Goal: Task Accomplishment & Management: Use online tool/utility

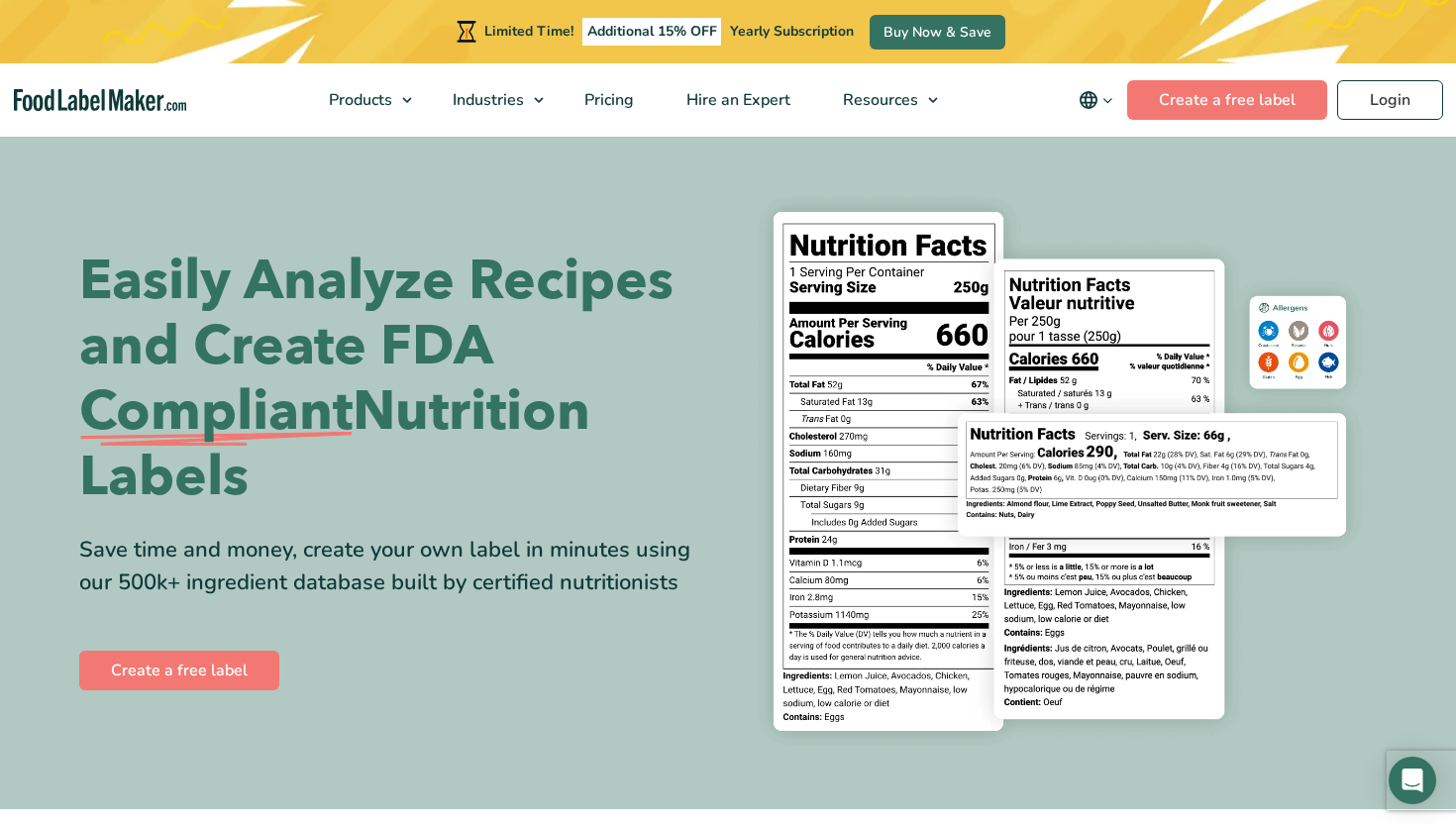
scroll to position [50, 0]
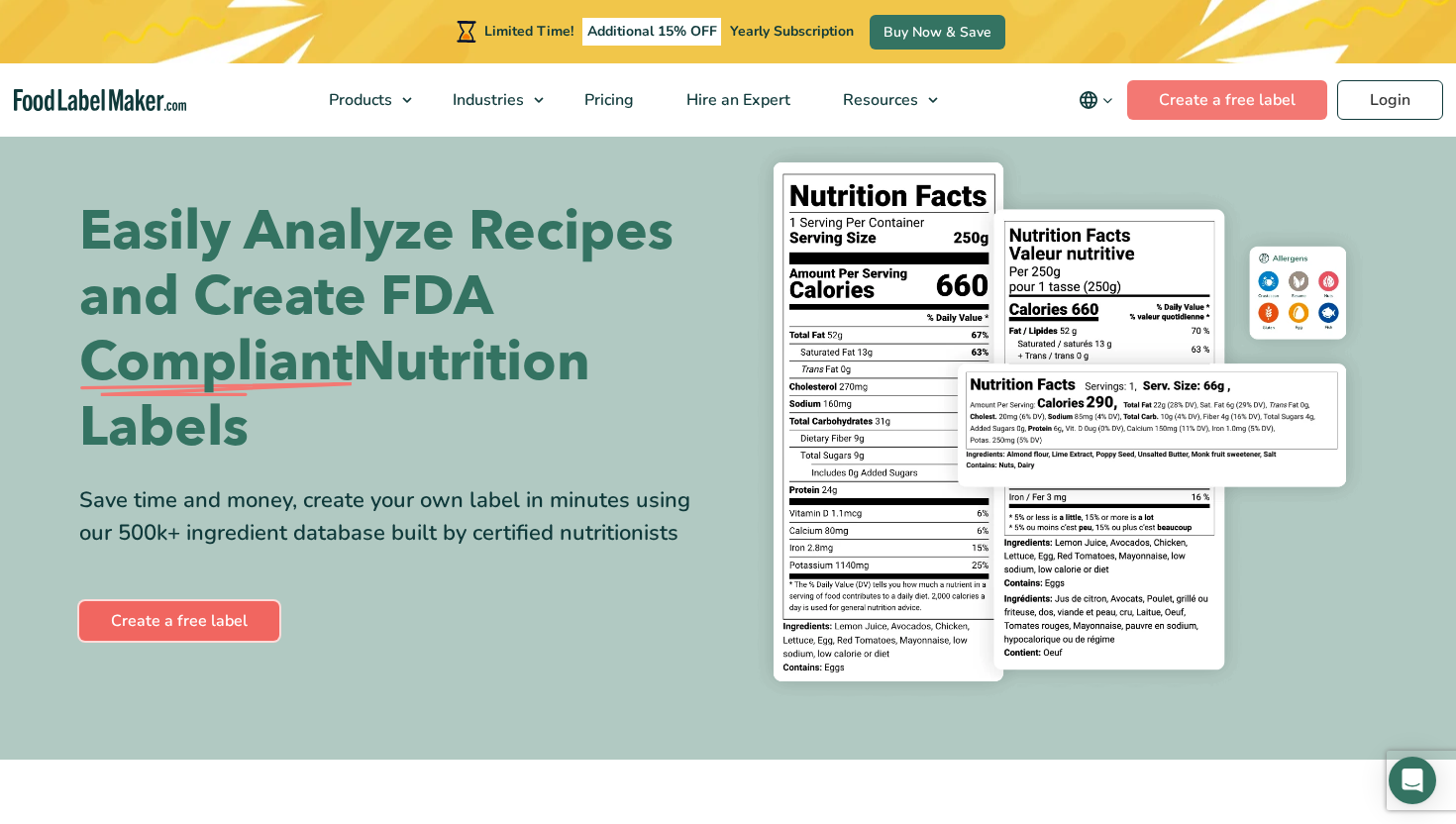
click at [219, 614] on link "Create a free label" at bounding box center [179, 621] width 200 height 40
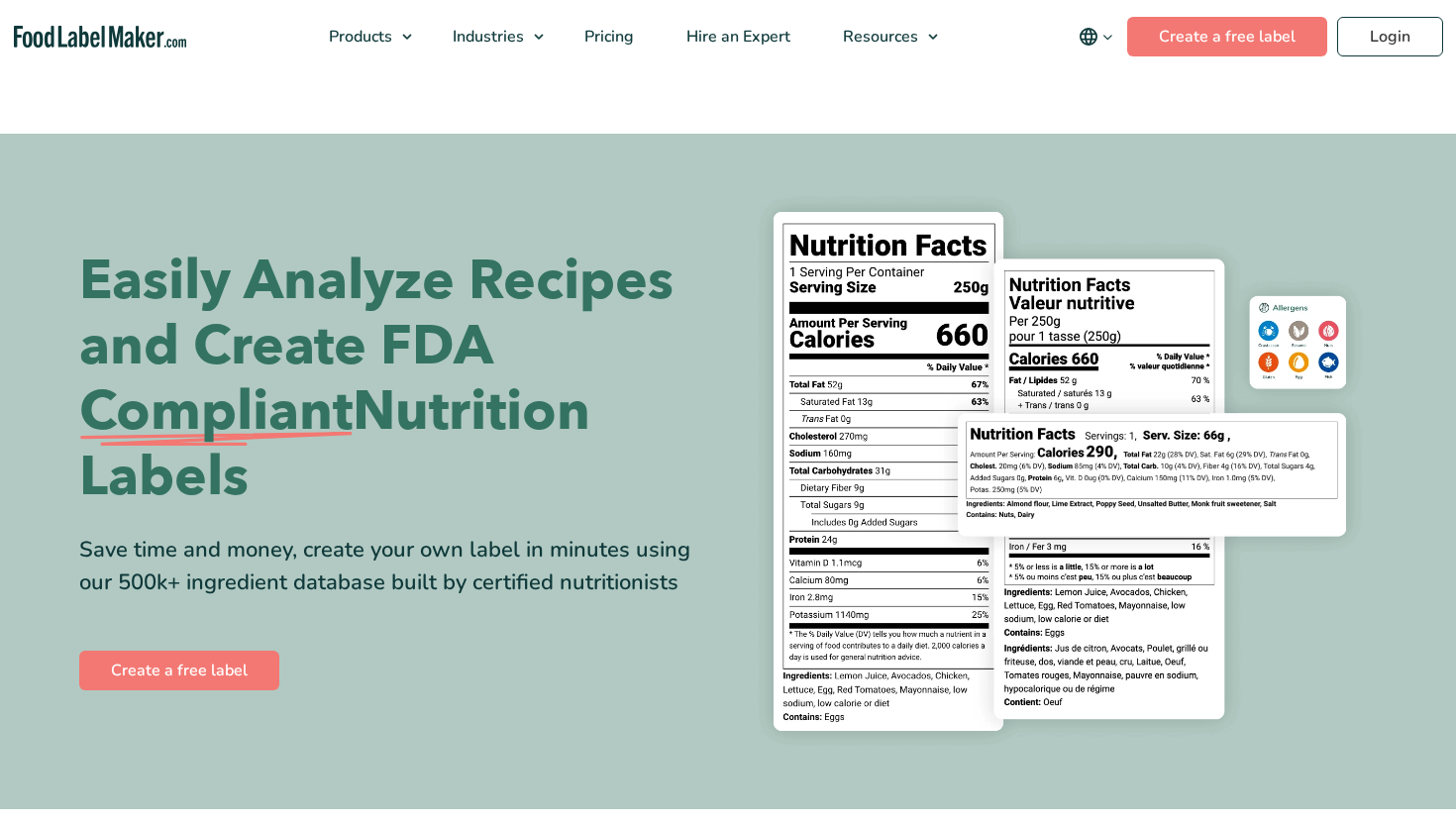
scroll to position [50, 0]
